Goal: Task Accomplishment & Management: Manage account settings

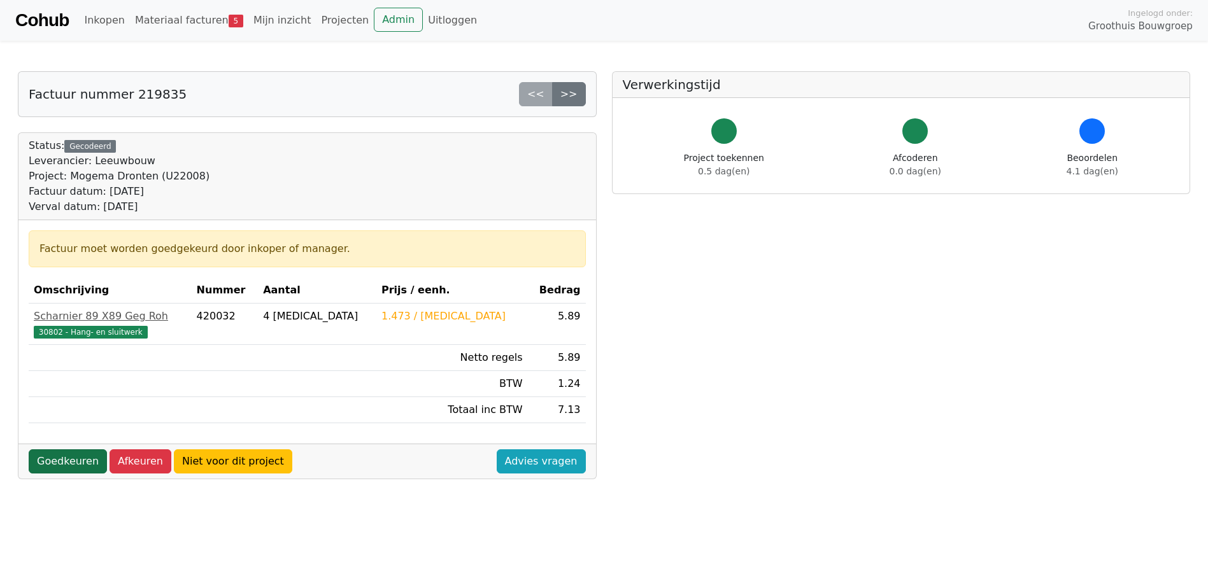
click at [75, 462] on link "Goedkeuren" at bounding box center [68, 462] width 78 height 24
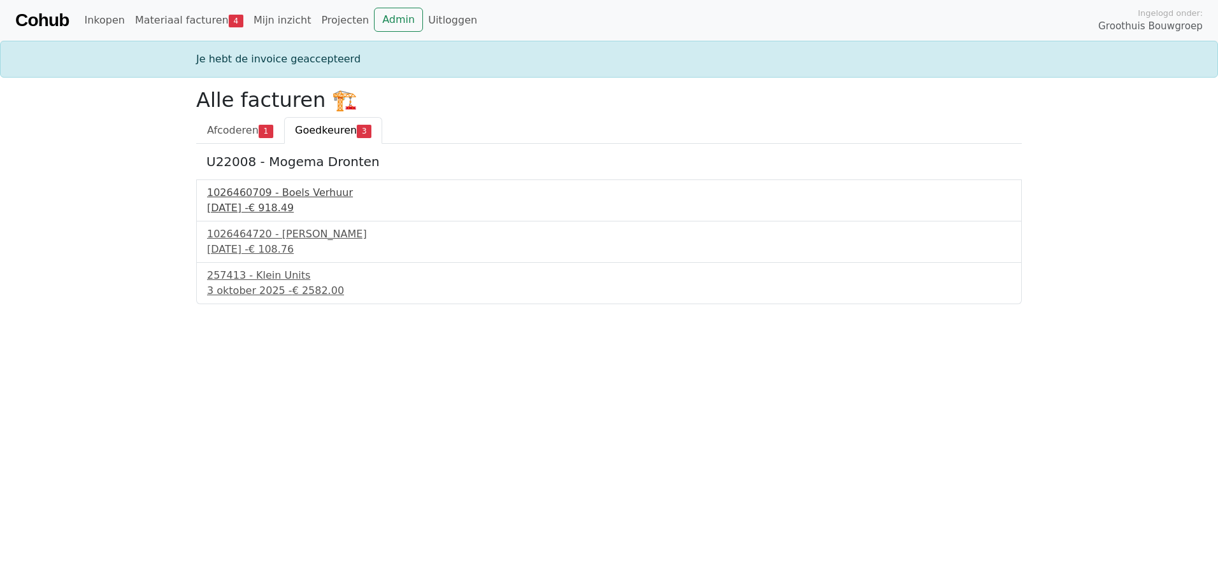
click at [280, 193] on div "1026460709 - Boels Verhuur" at bounding box center [609, 192] width 804 height 15
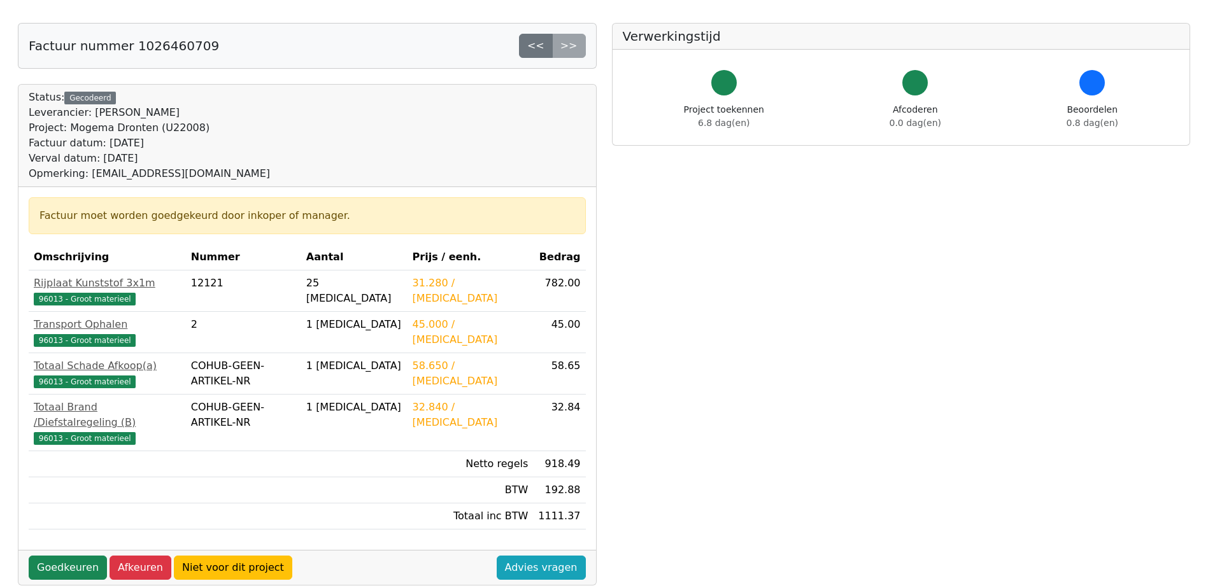
scroll to position [127, 0]
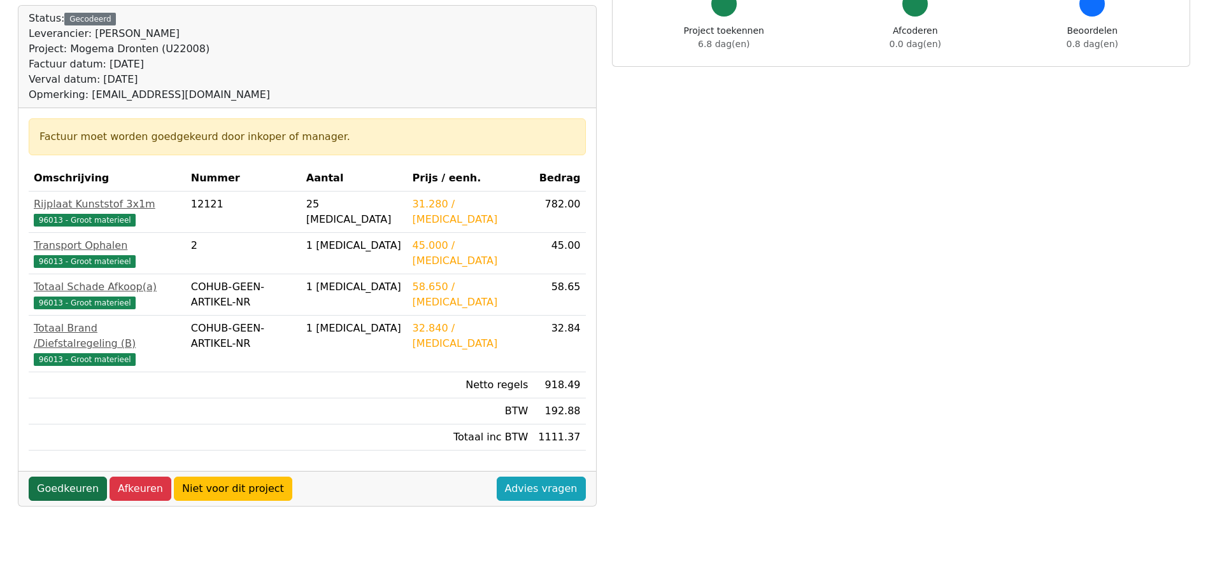
click at [85, 477] on link "Goedkeuren" at bounding box center [68, 489] width 78 height 24
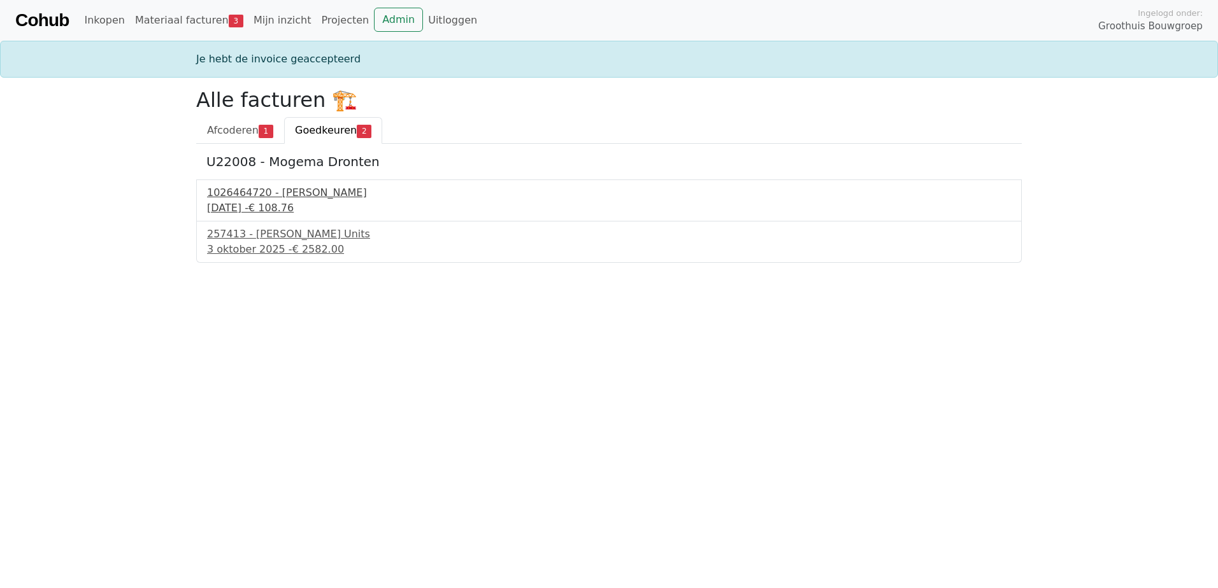
click at [259, 204] on div "30 september 2025 - € 108.76" at bounding box center [609, 208] width 804 height 15
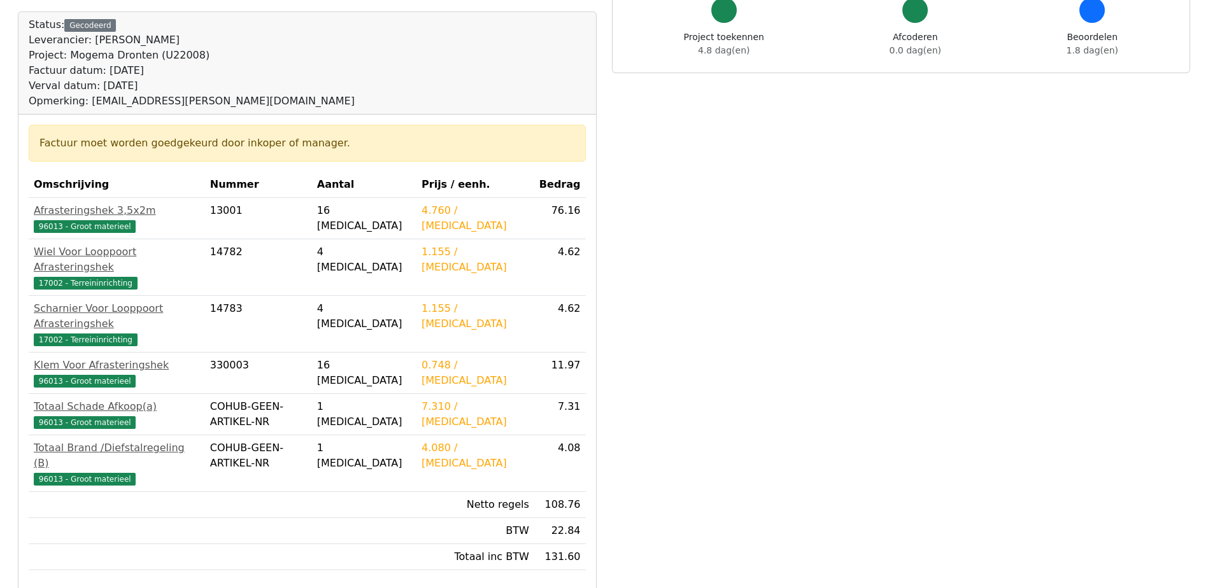
scroll to position [191, 0]
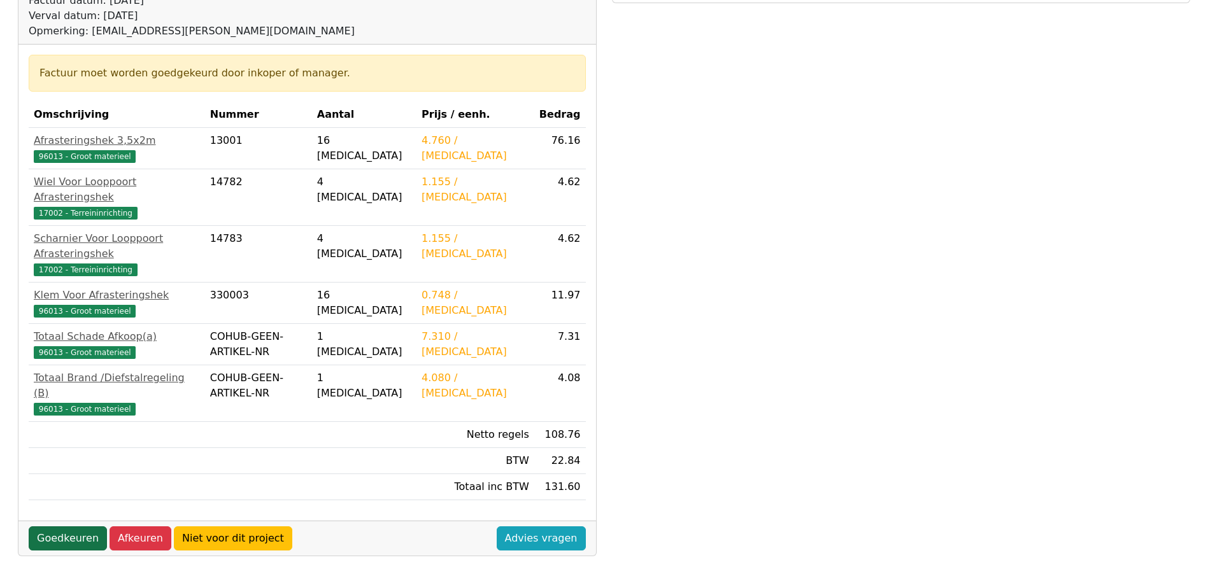
click at [71, 527] on link "Goedkeuren" at bounding box center [68, 539] width 78 height 24
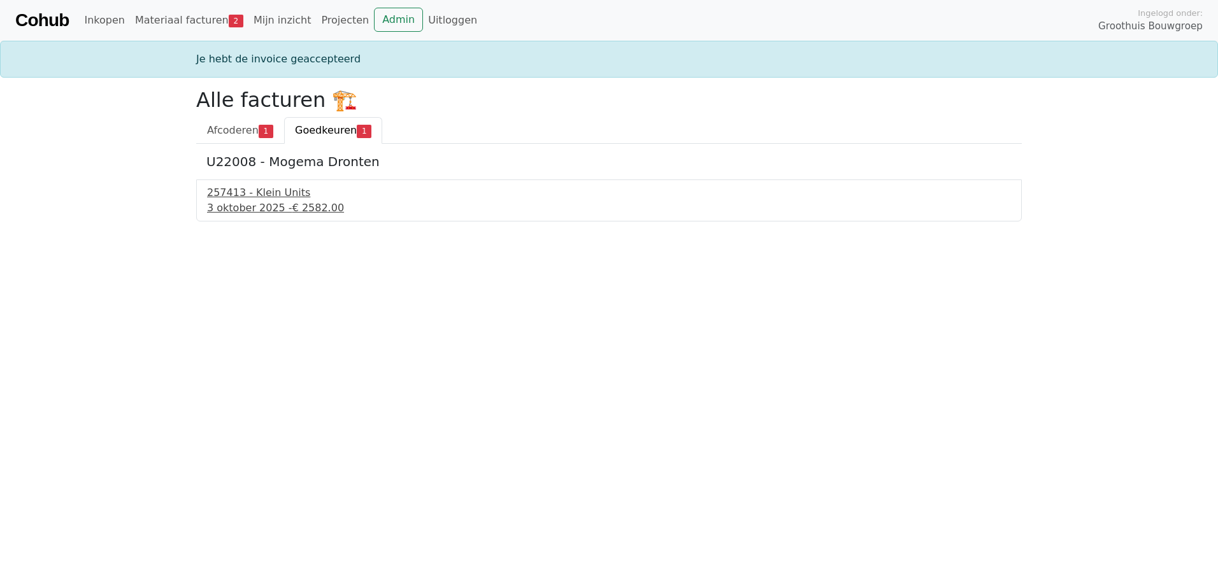
click at [245, 210] on div "[DATE] - € 2582.00" at bounding box center [609, 208] width 804 height 15
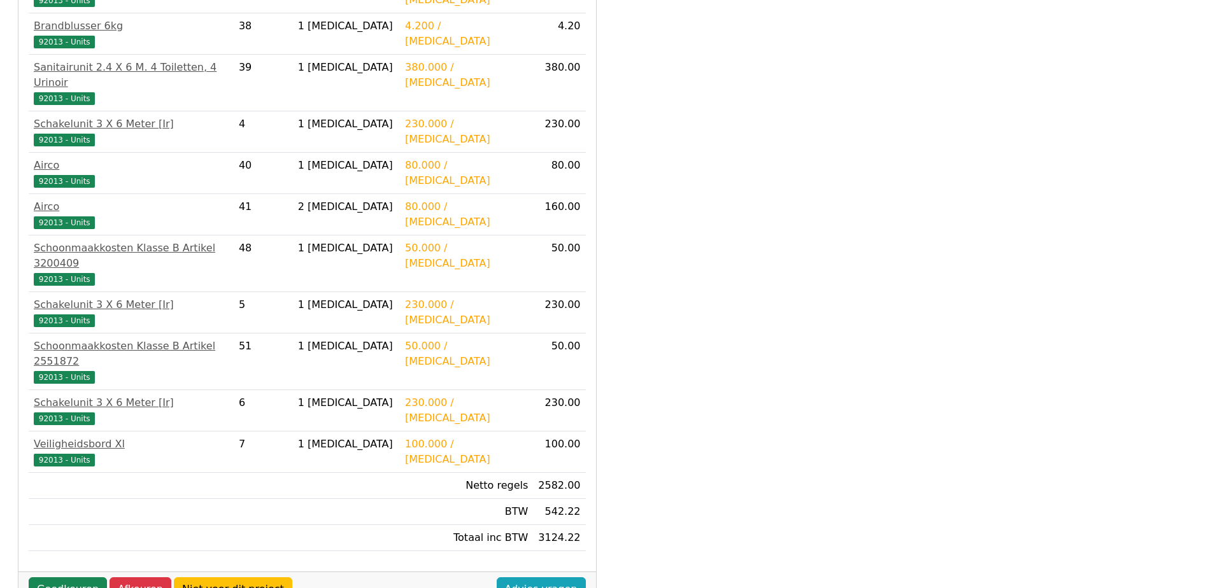
scroll to position [1231, 0]
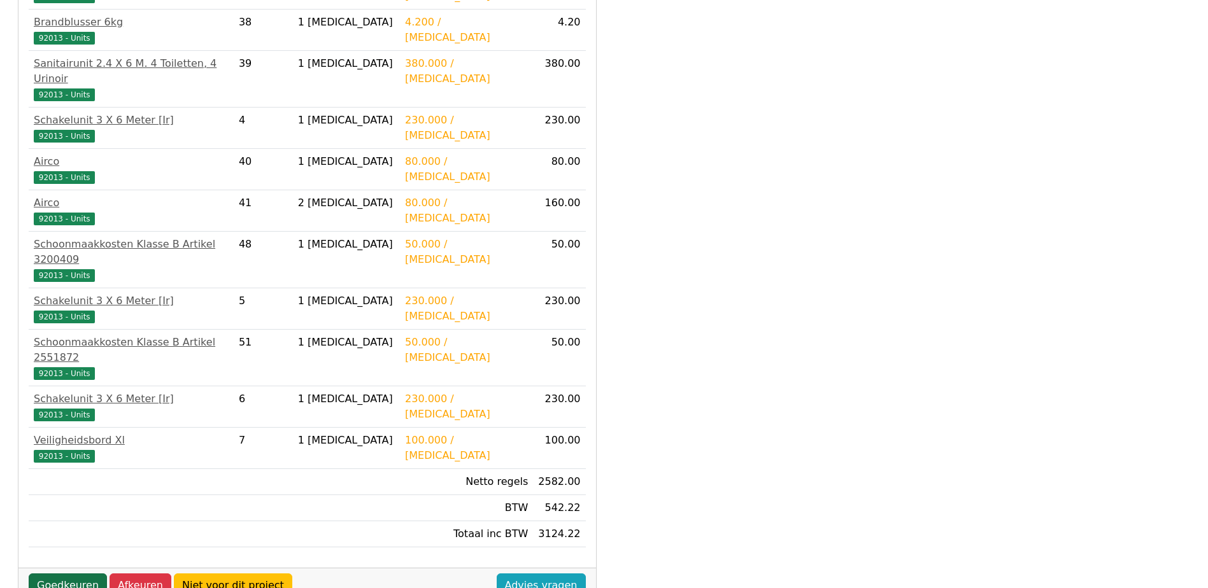
click at [62, 574] on link "Goedkeuren" at bounding box center [68, 586] width 78 height 24
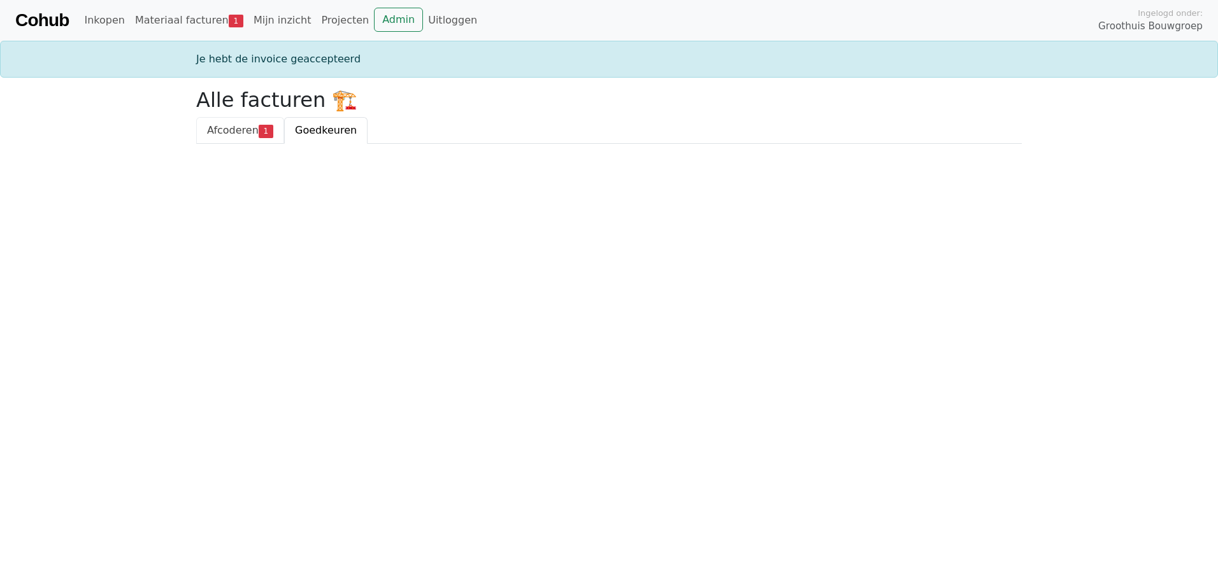
click at [238, 129] on span "Afcoderen" at bounding box center [233, 130] width 52 height 12
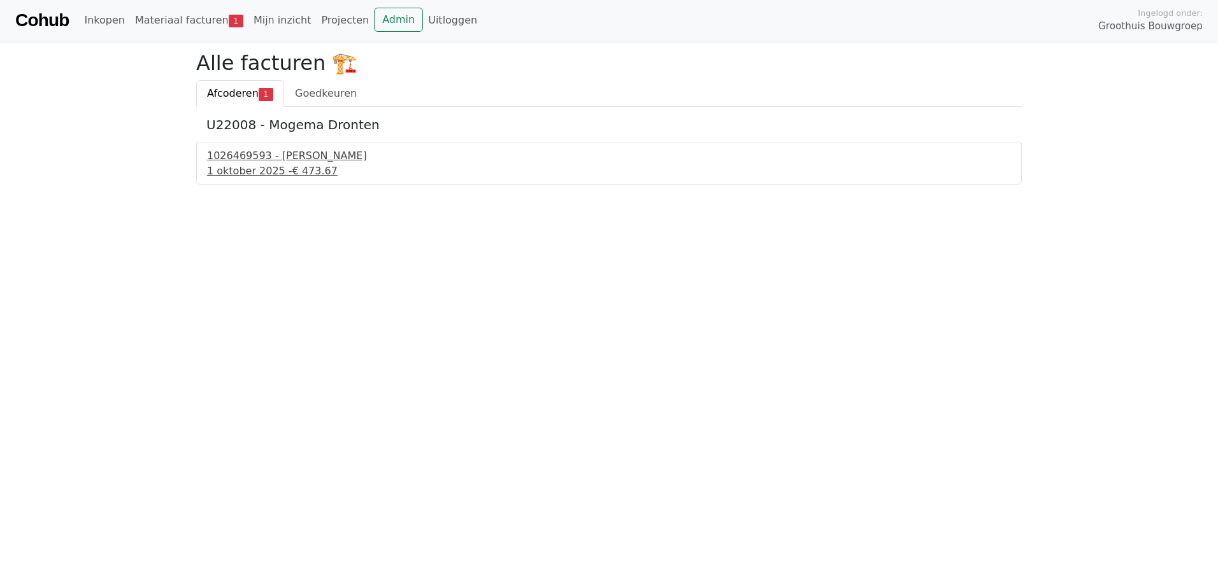
click at [246, 162] on div "1026469593 - Boels Verhuur" at bounding box center [609, 155] width 804 height 15
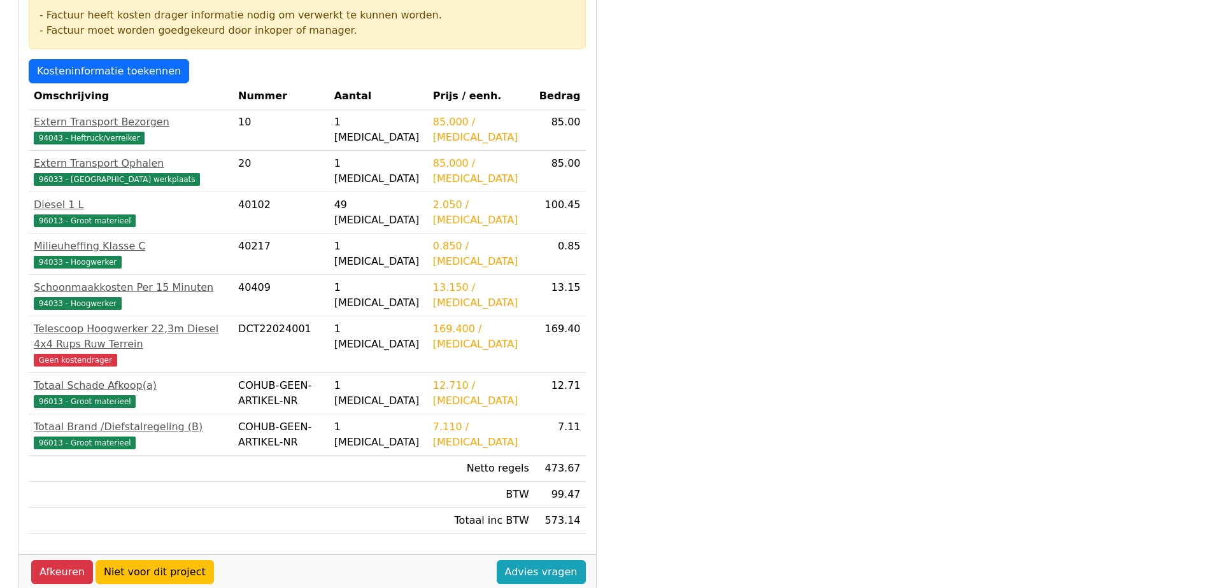
scroll to position [255, 0]
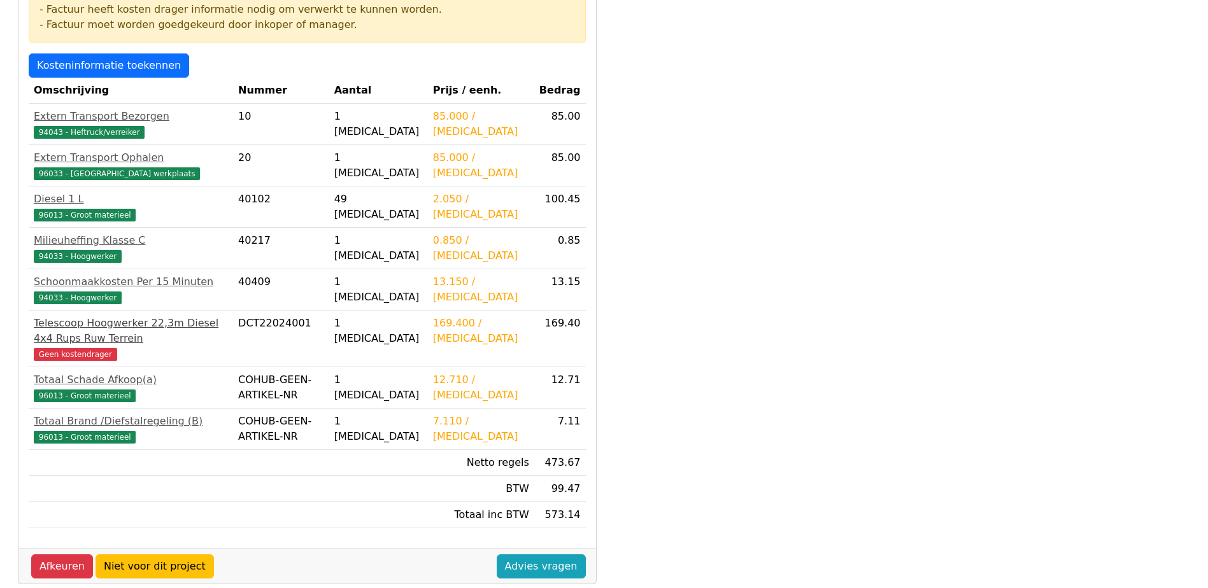
click at [69, 357] on span "Geen kostendrager" at bounding box center [75, 354] width 83 height 13
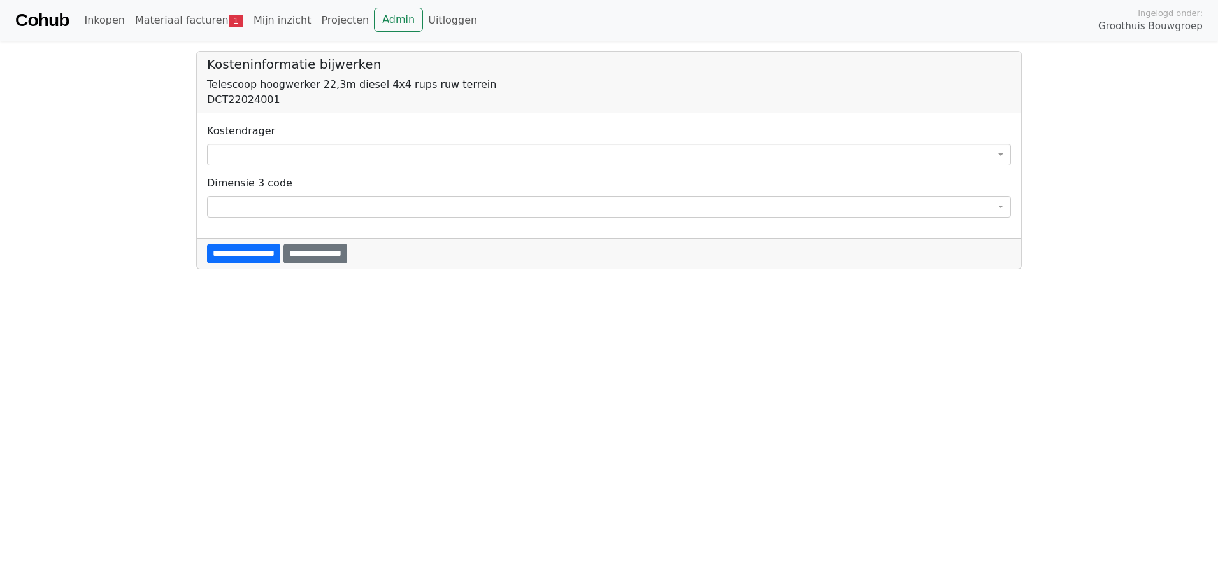
click at [271, 156] on span at bounding box center [609, 155] width 804 height 22
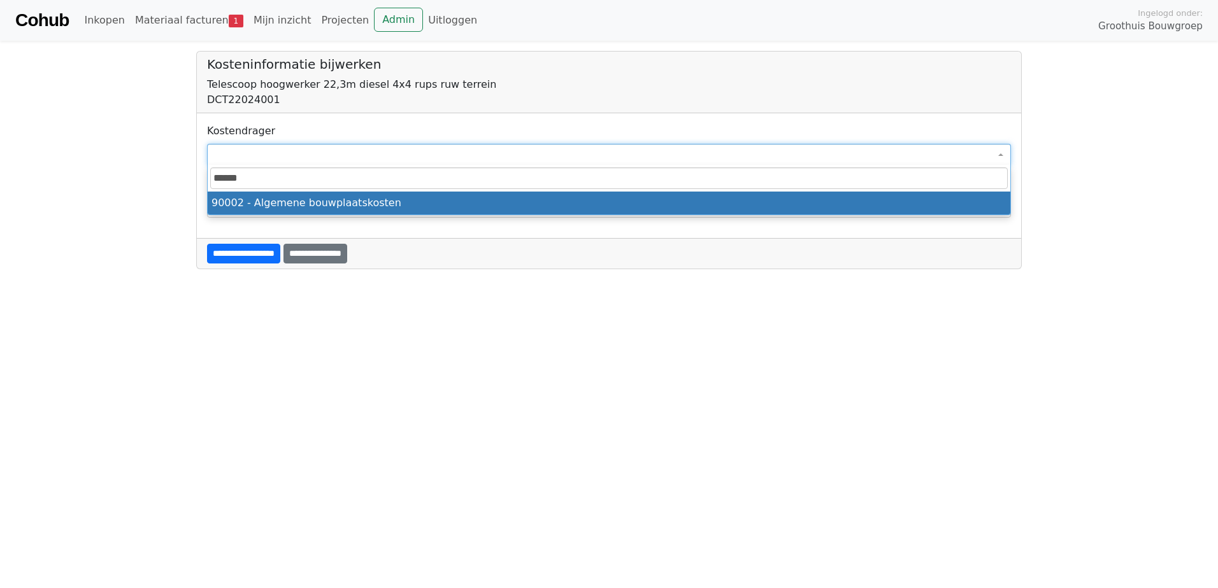
type input "******"
select select "****"
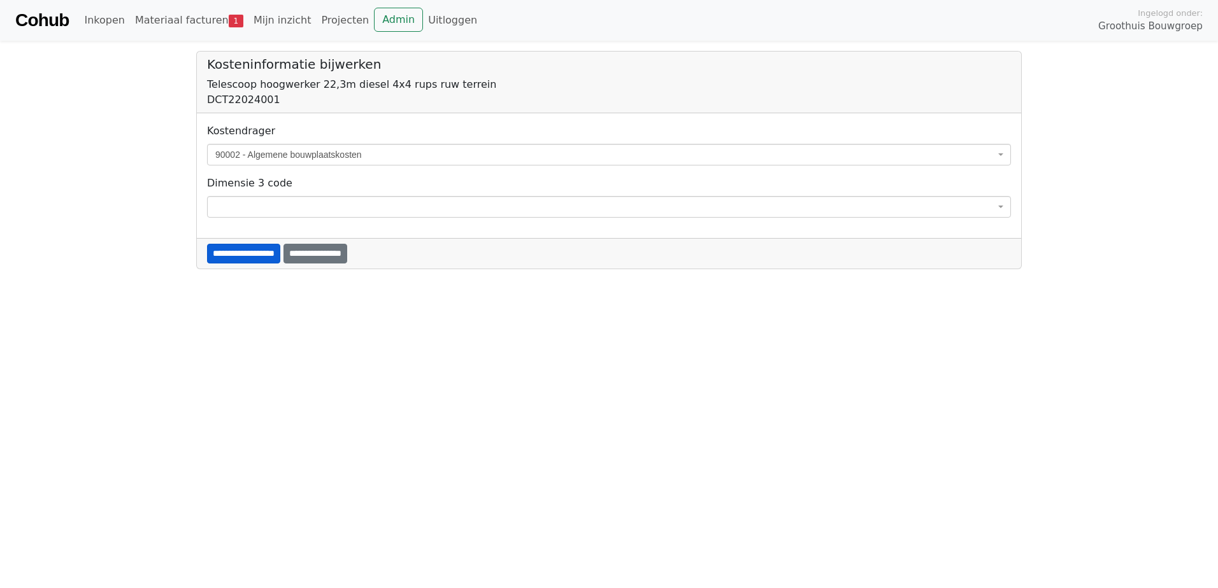
click at [266, 251] on input "**********" at bounding box center [243, 254] width 73 height 20
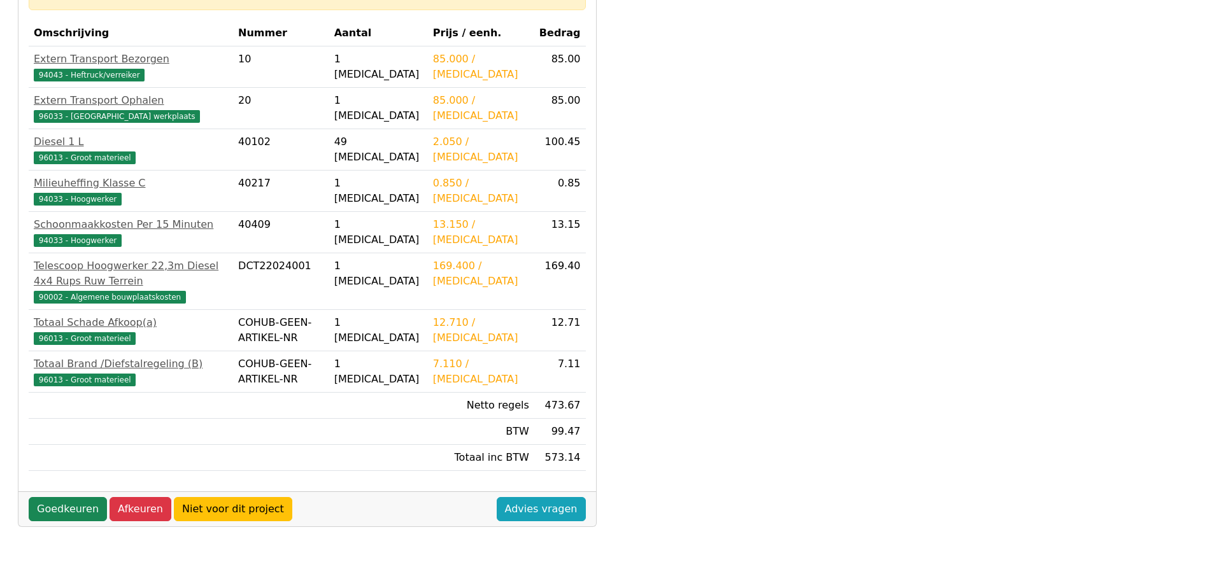
scroll to position [393, 0]
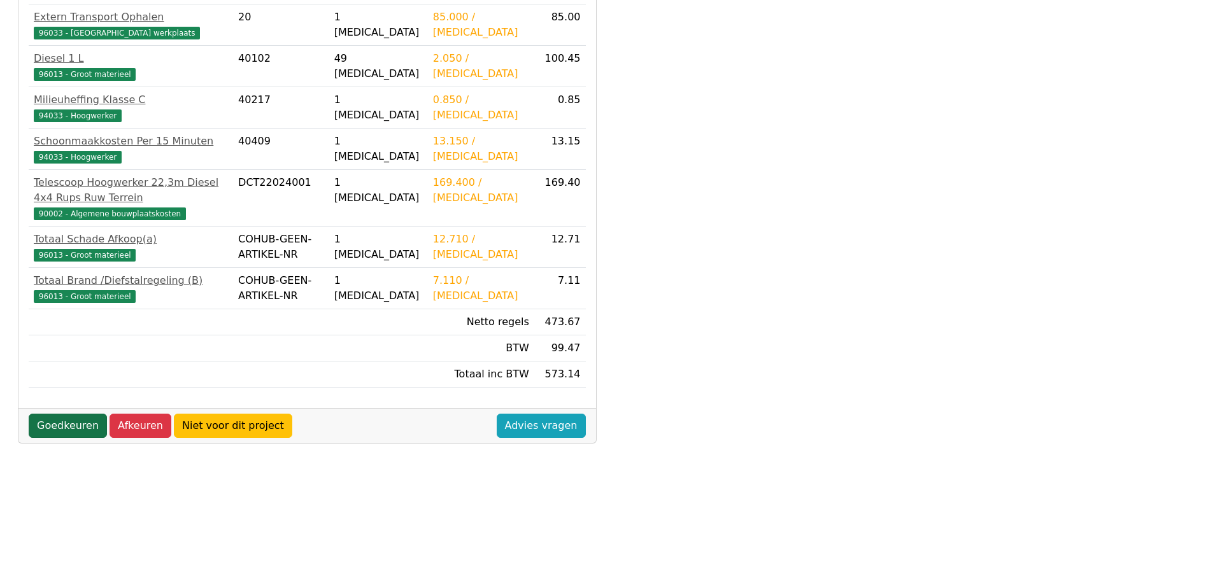
click at [53, 438] on link "Goedkeuren" at bounding box center [68, 426] width 78 height 24
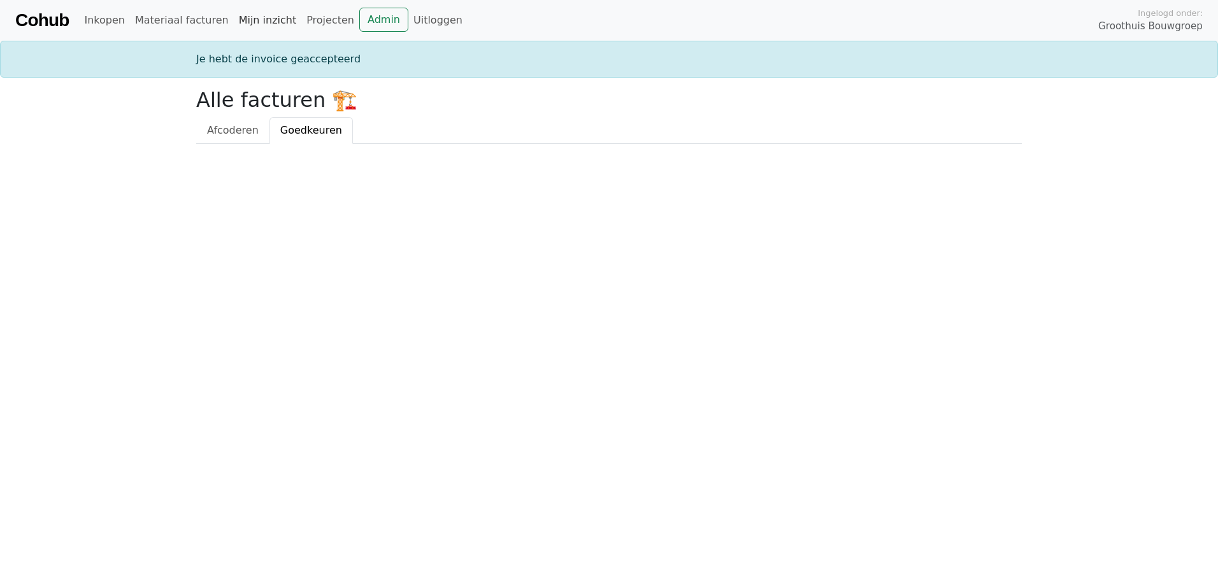
click at [243, 19] on link "Mijn inzicht" at bounding box center [268, 20] width 68 height 25
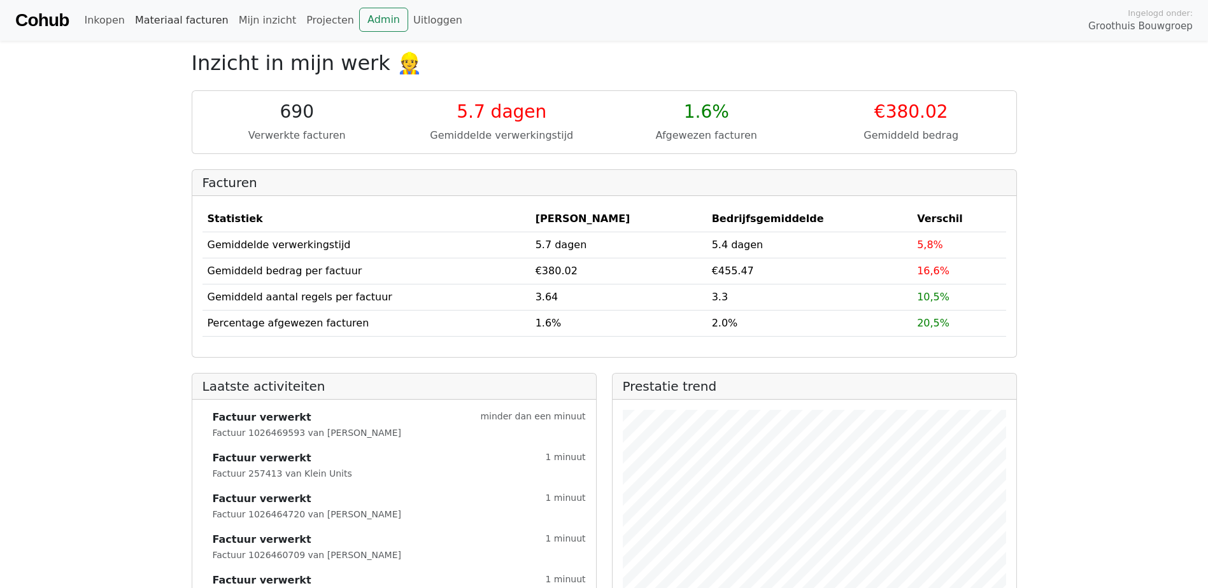
click at [196, 19] on link "Materiaal facturen" at bounding box center [182, 20] width 104 height 25
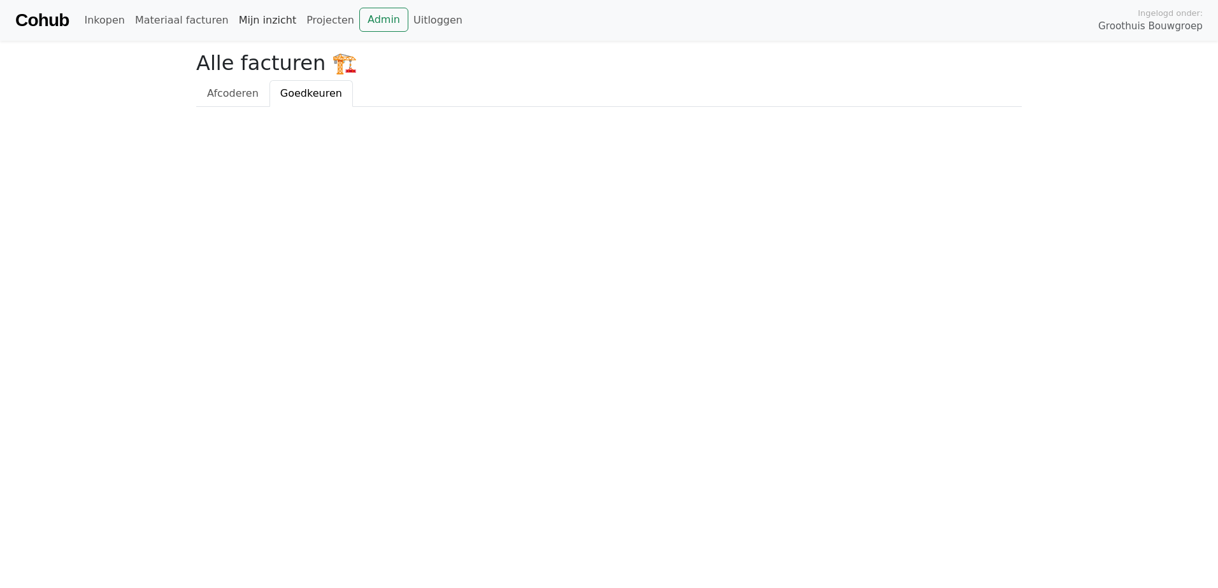
click at [234, 19] on link "Mijn inzicht" at bounding box center [268, 20] width 68 height 25
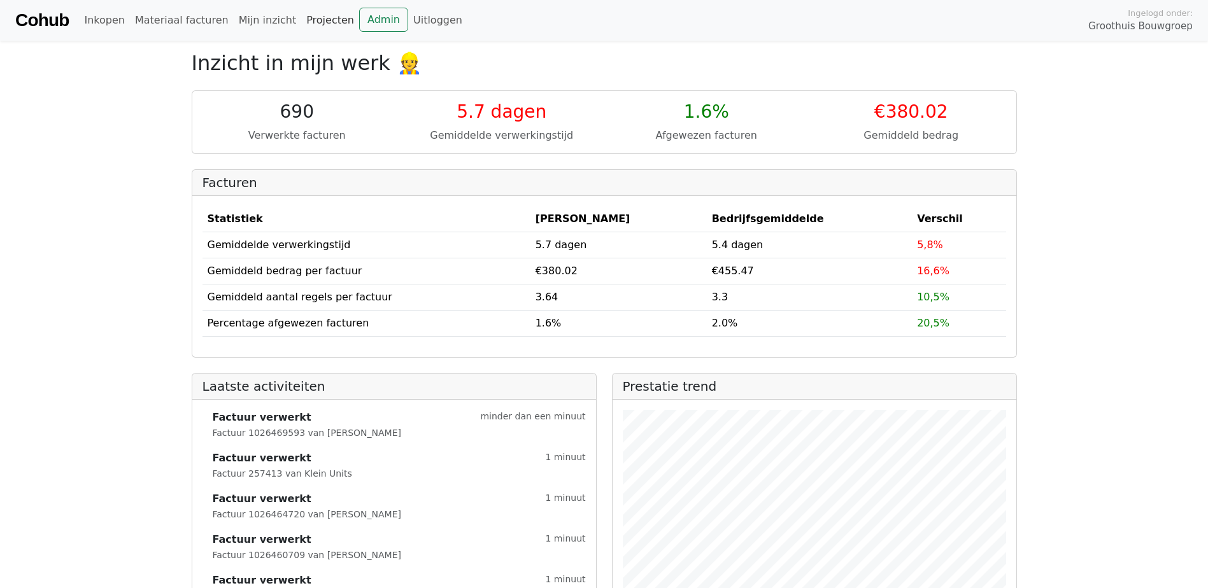
click at [301, 17] on link "Projecten" at bounding box center [330, 20] width 58 height 25
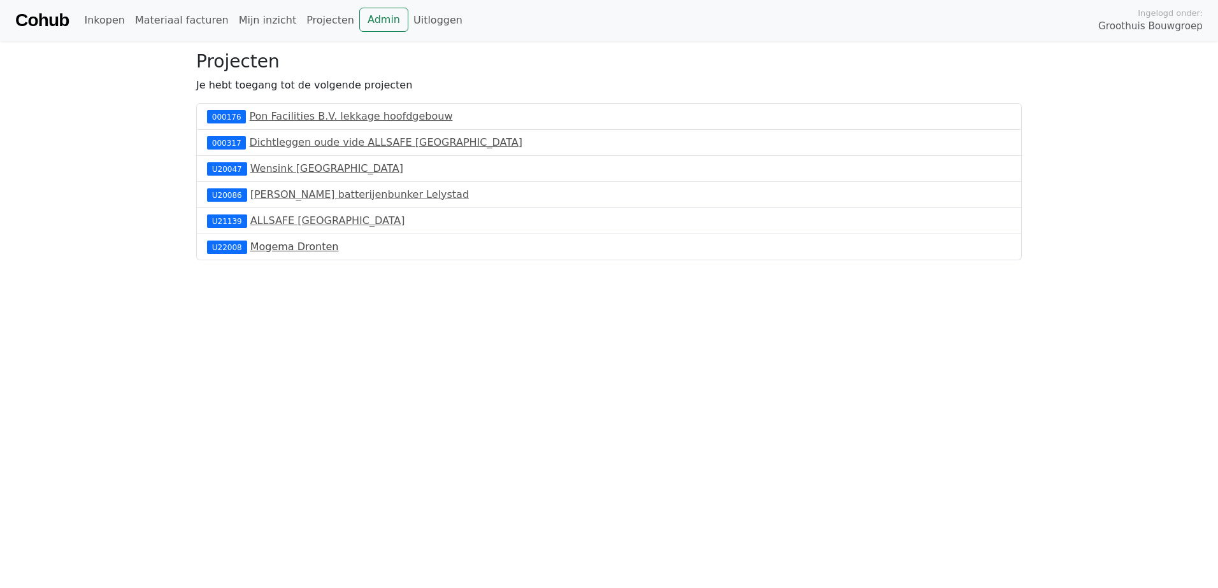
click at [283, 250] on link "Mogema Dronten" at bounding box center [294, 247] width 89 height 12
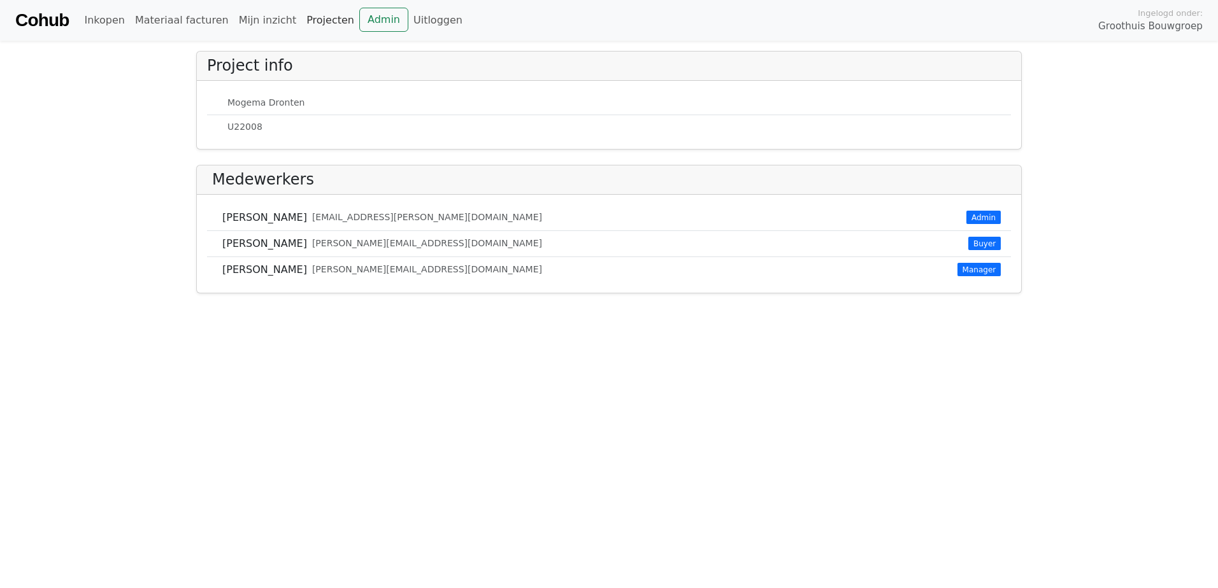
click at [312, 22] on link "Projecten" at bounding box center [330, 20] width 58 height 25
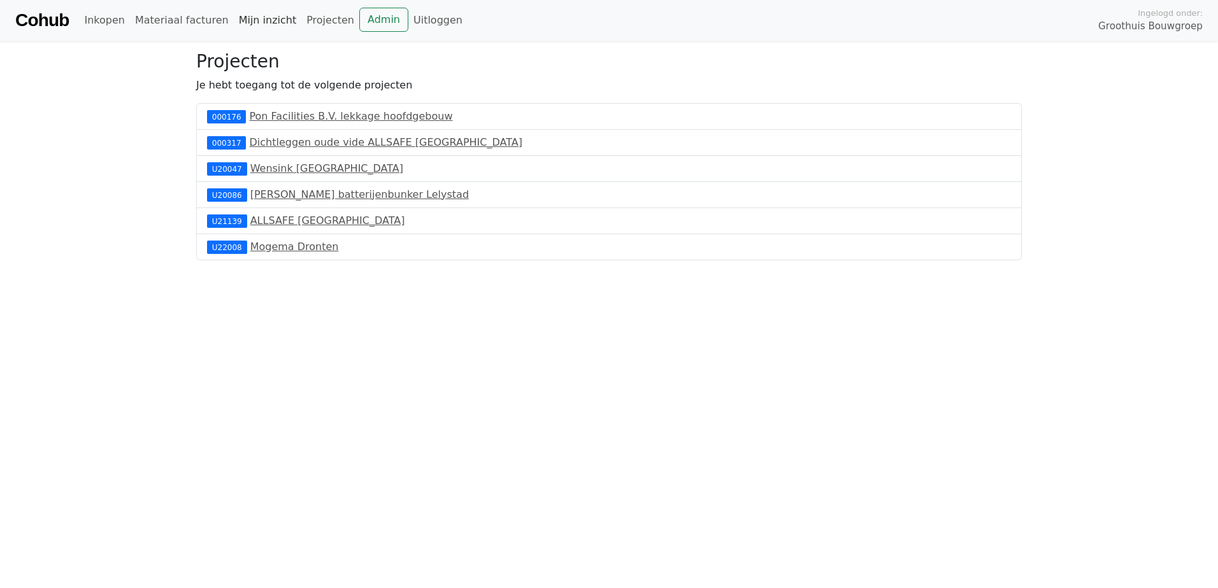
click at [250, 22] on link "Mijn inzicht" at bounding box center [268, 20] width 68 height 25
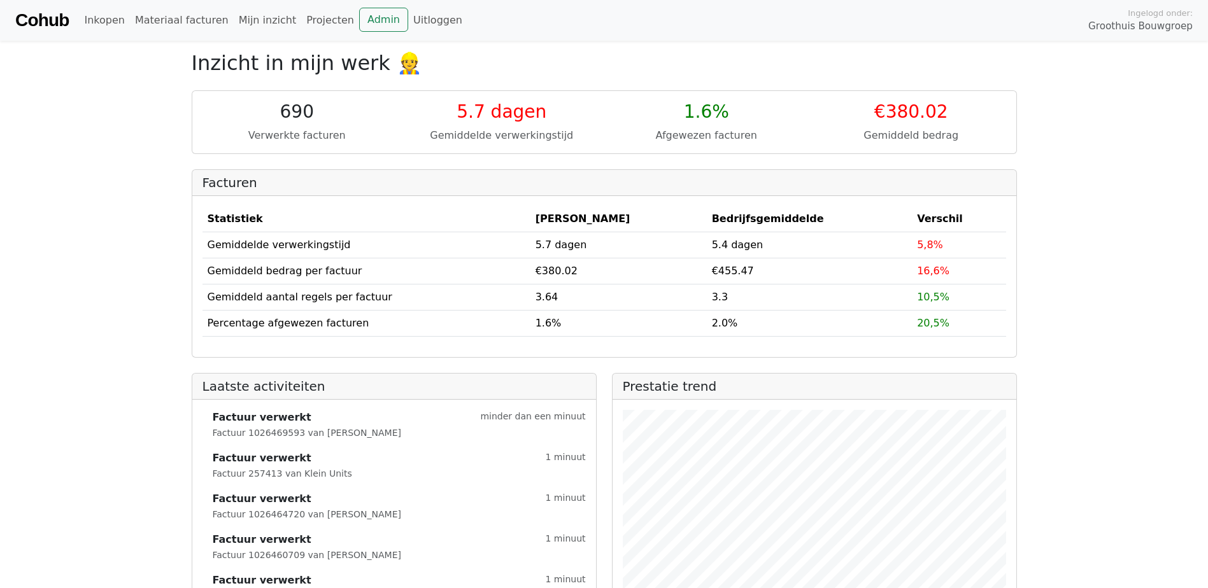
click at [304, 122] on div "690" at bounding box center [298, 112] width 190 height 22
